Goal: Information Seeking & Learning: Learn about a topic

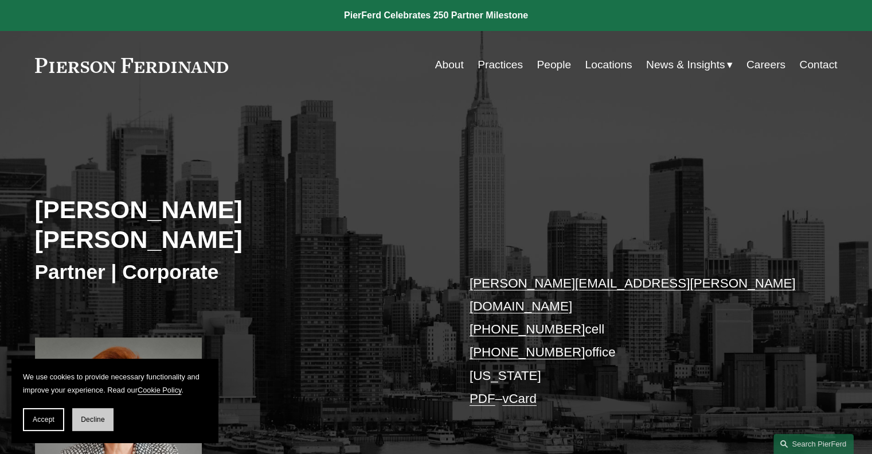
click at [107, 409] on button "Decline" at bounding box center [92, 419] width 41 height 23
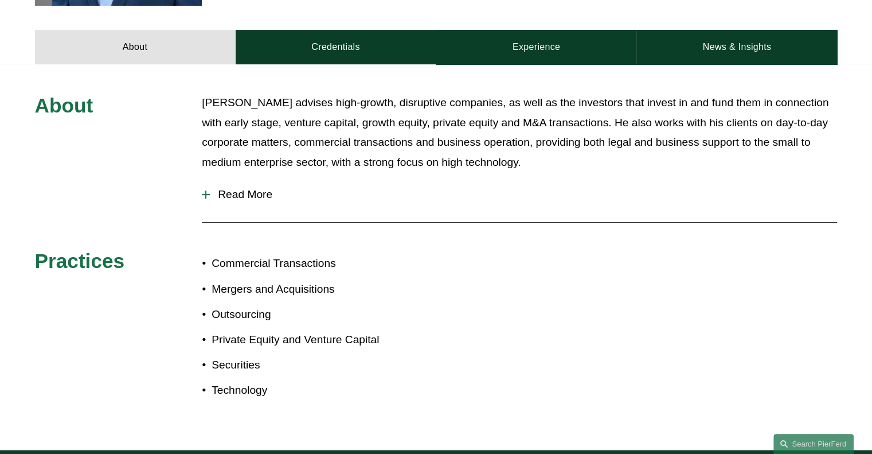
scroll to position [493, 0]
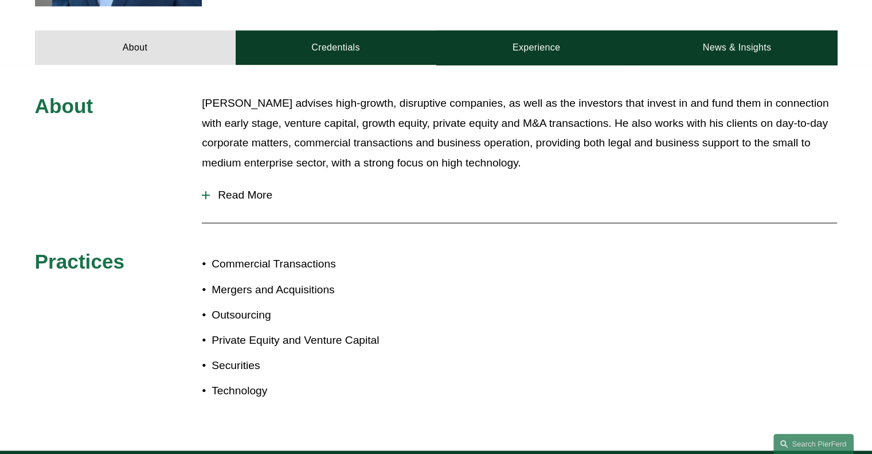
click at [239, 189] on span "Read More" at bounding box center [523, 195] width 627 height 13
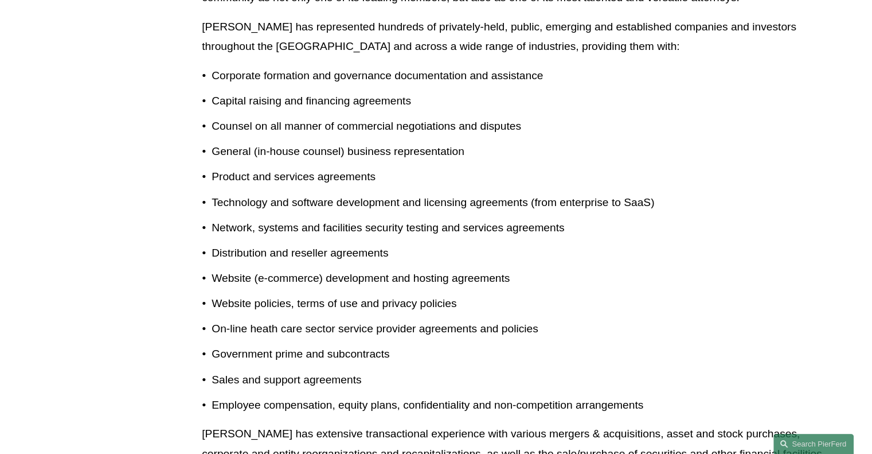
scroll to position [743, 0]
